Goal: Task Accomplishment & Management: Complete application form

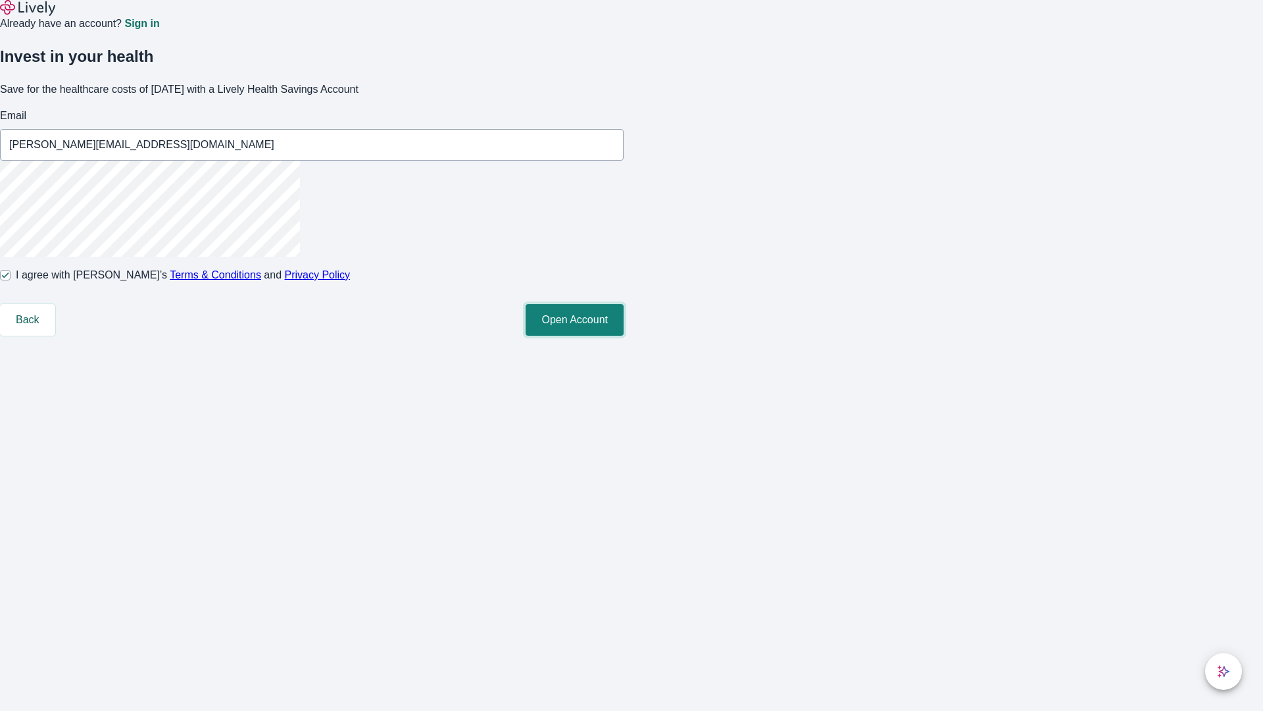
click at [624, 336] on button "Open Account" at bounding box center [575, 320] width 98 height 32
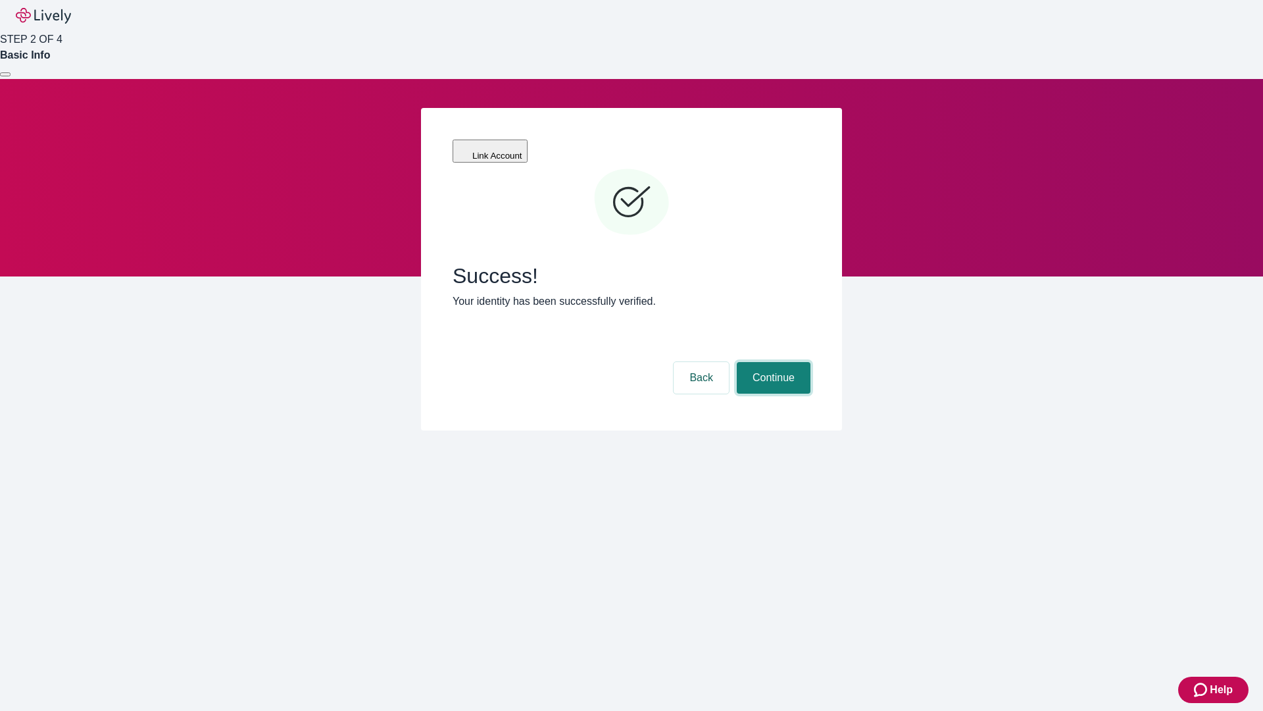
click at [772, 362] on button "Continue" at bounding box center [774, 378] width 74 height 32
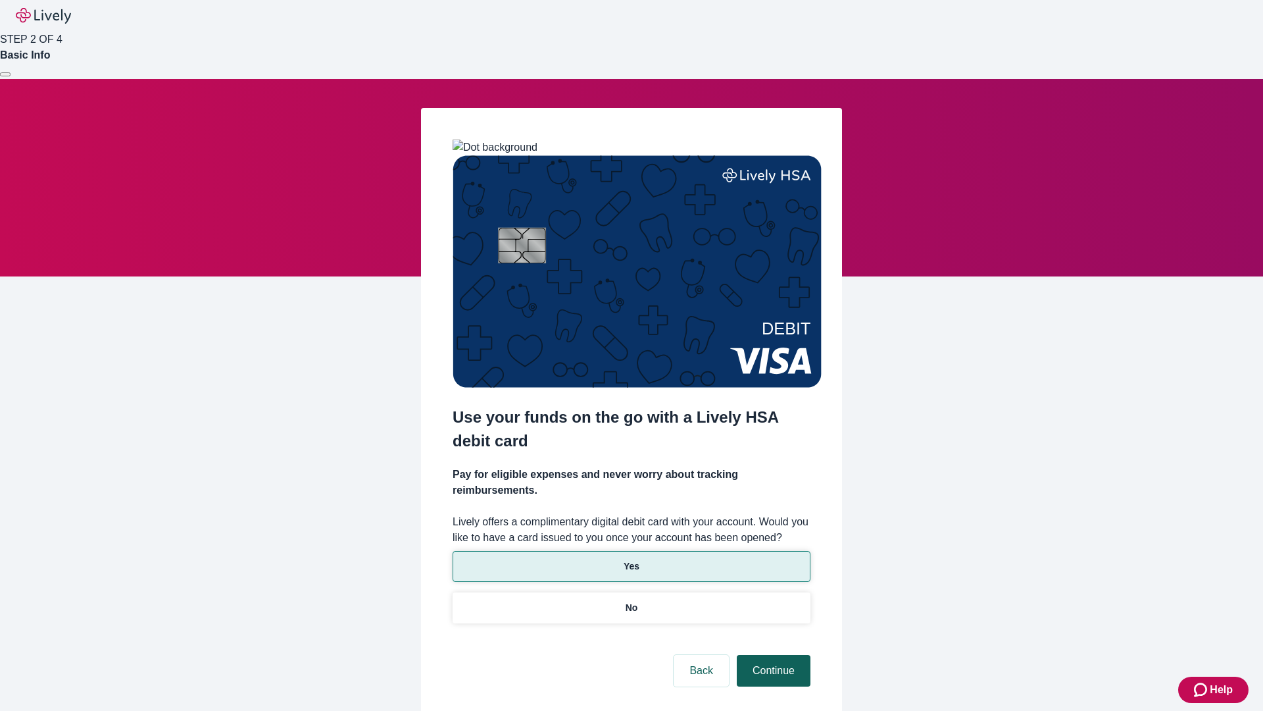
click at [631, 559] on p "Yes" at bounding box center [632, 566] width 16 height 14
click at [772, 655] on button "Continue" at bounding box center [774, 671] width 74 height 32
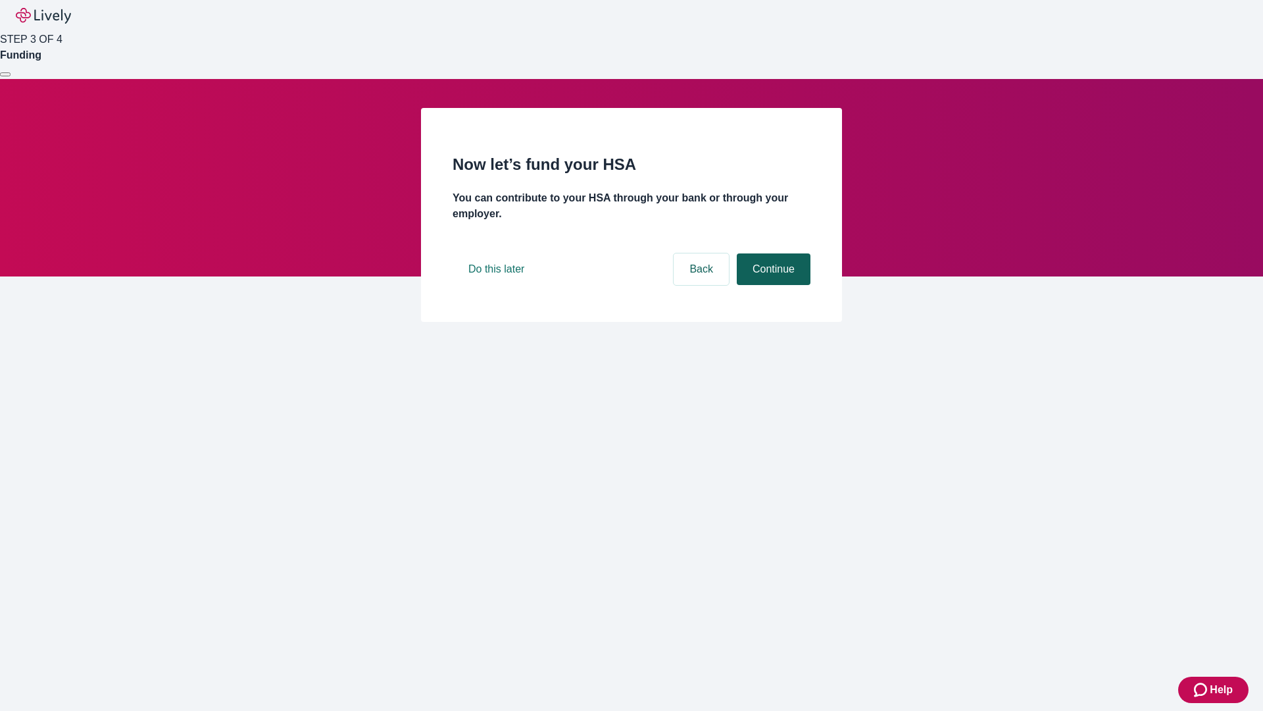
click at [772, 285] on button "Continue" at bounding box center [774, 269] width 74 height 32
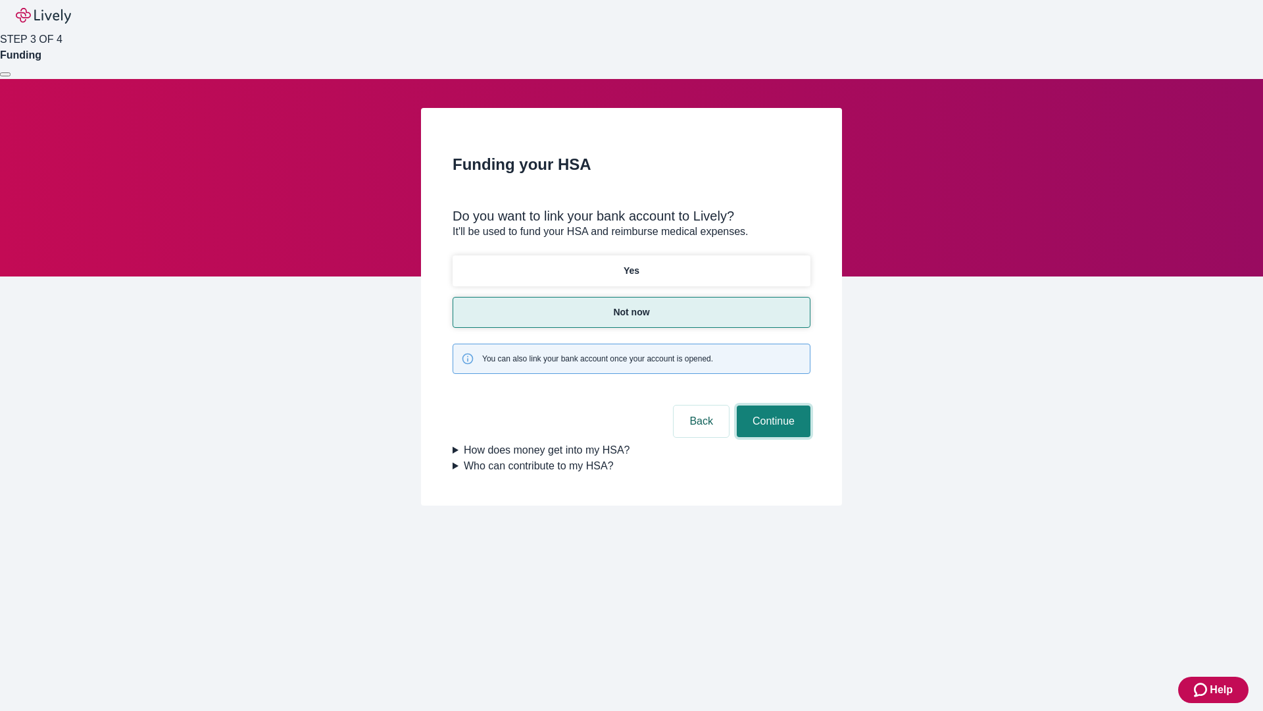
click at [772, 405] on button "Continue" at bounding box center [774, 421] width 74 height 32
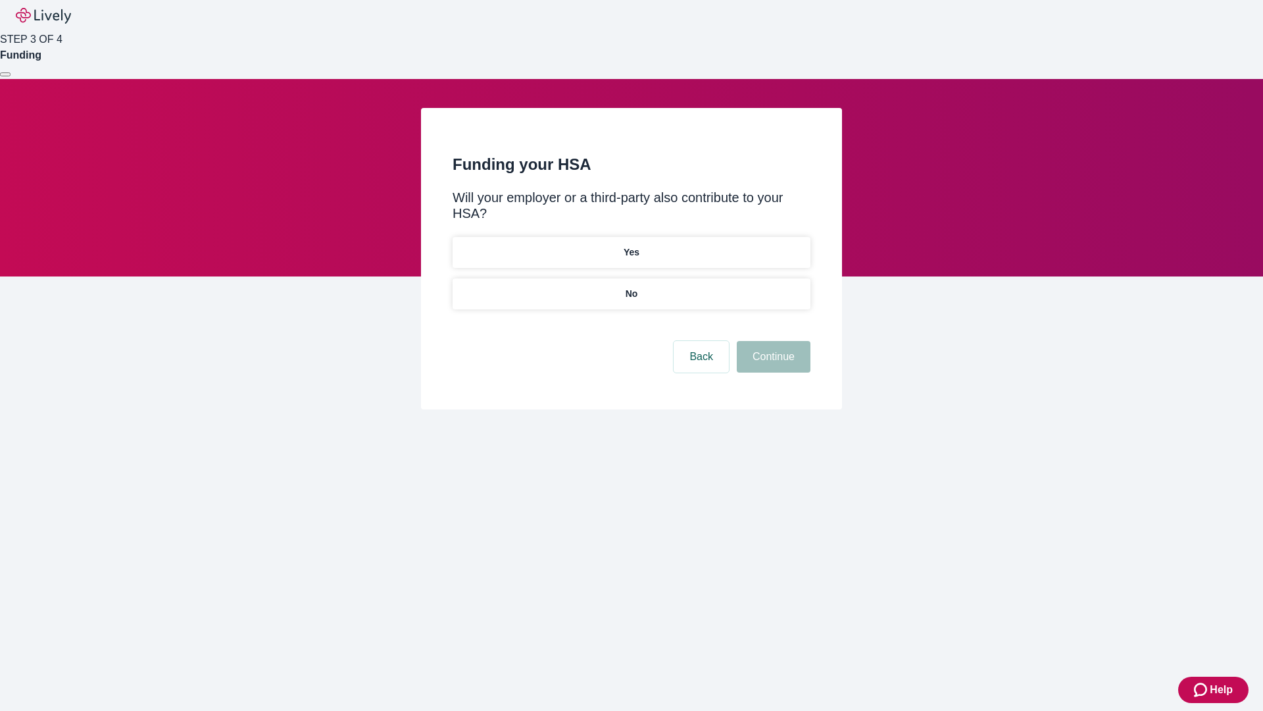
click at [631, 287] on p "No" at bounding box center [632, 294] width 13 height 14
click at [772, 341] on button "Continue" at bounding box center [774, 357] width 74 height 32
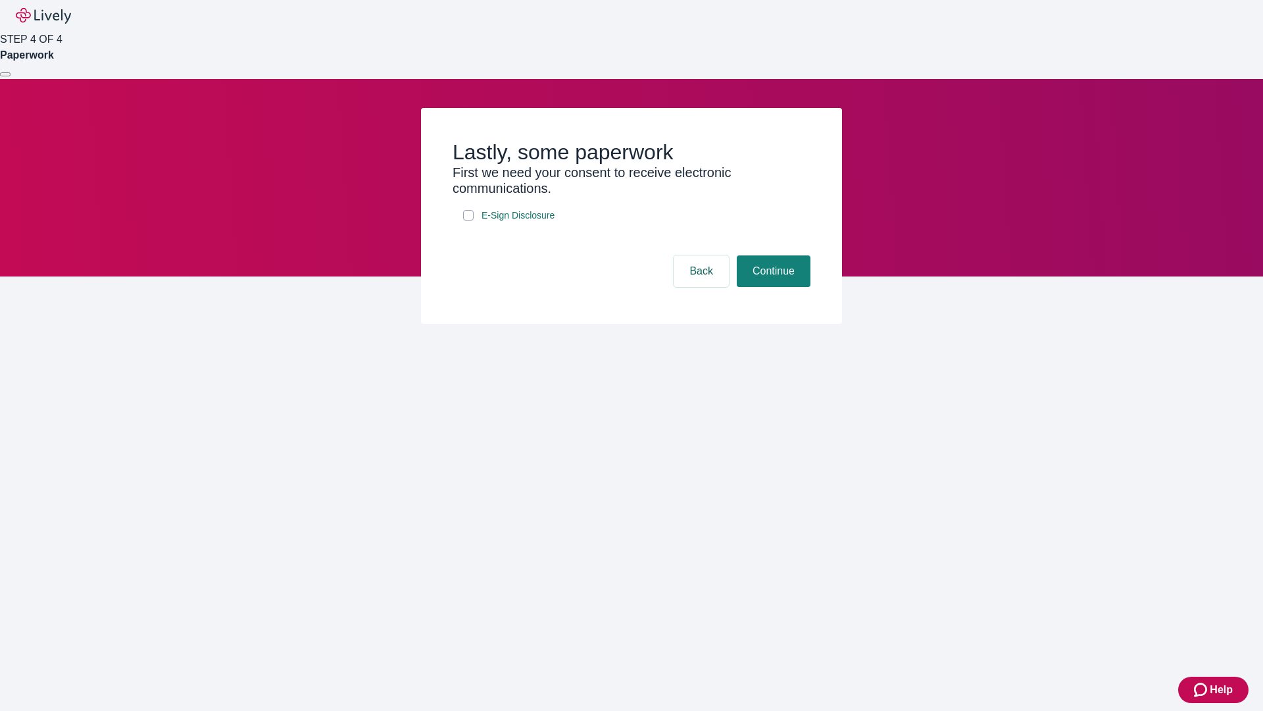
click at [468, 220] on input "E-Sign Disclosure" at bounding box center [468, 215] width 11 height 11
checkbox input "true"
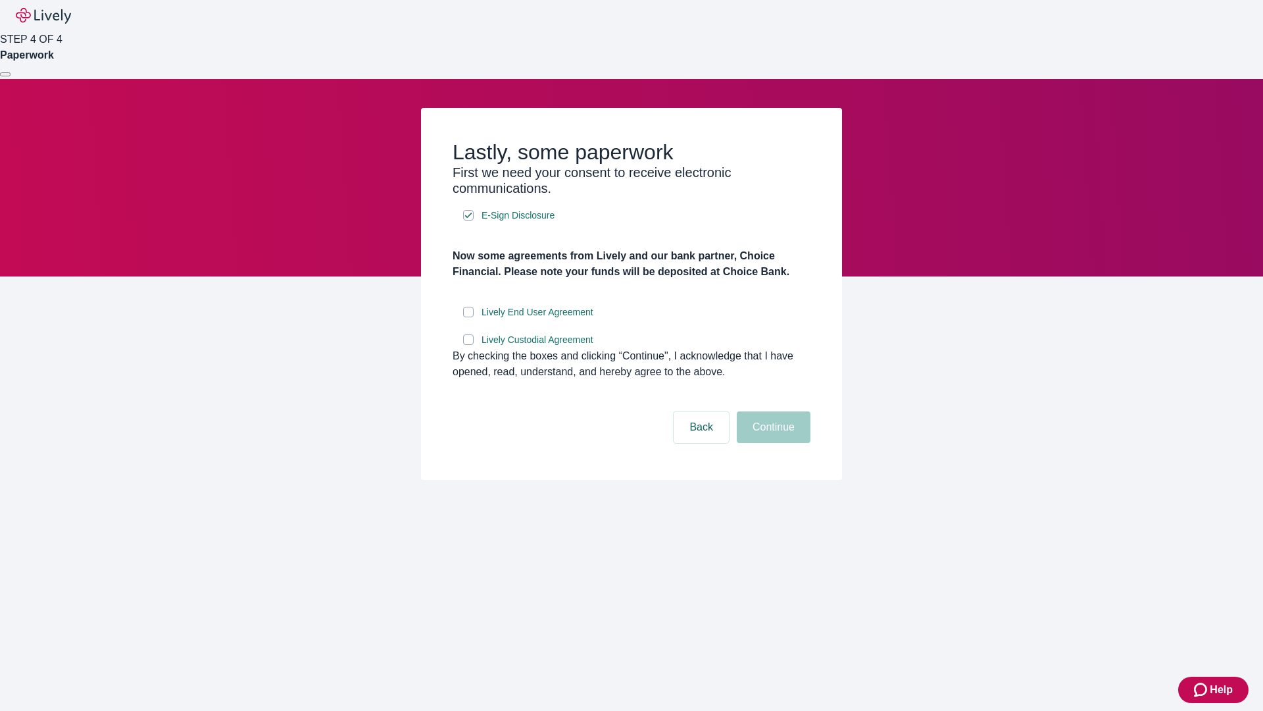
click at [468, 317] on input "Lively End User Agreement" at bounding box center [468, 312] width 11 height 11
checkbox input "true"
click at [468, 345] on input "Lively Custodial Agreement" at bounding box center [468, 339] width 11 height 11
checkbox input "true"
click at [772, 443] on button "Continue" at bounding box center [774, 427] width 74 height 32
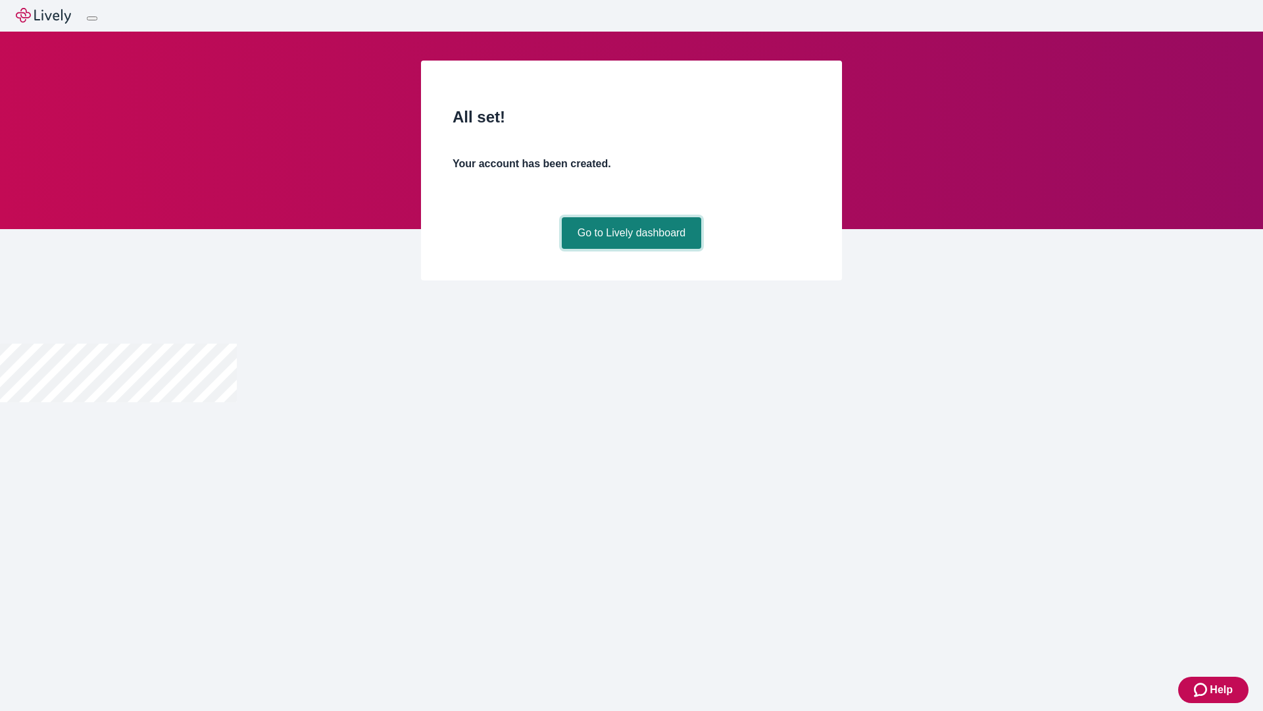
click at [631, 249] on link "Go to Lively dashboard" at bounding box center [632, 233] width 140 height 32
